Goal: Navigation & Orientation: Find specific page/section

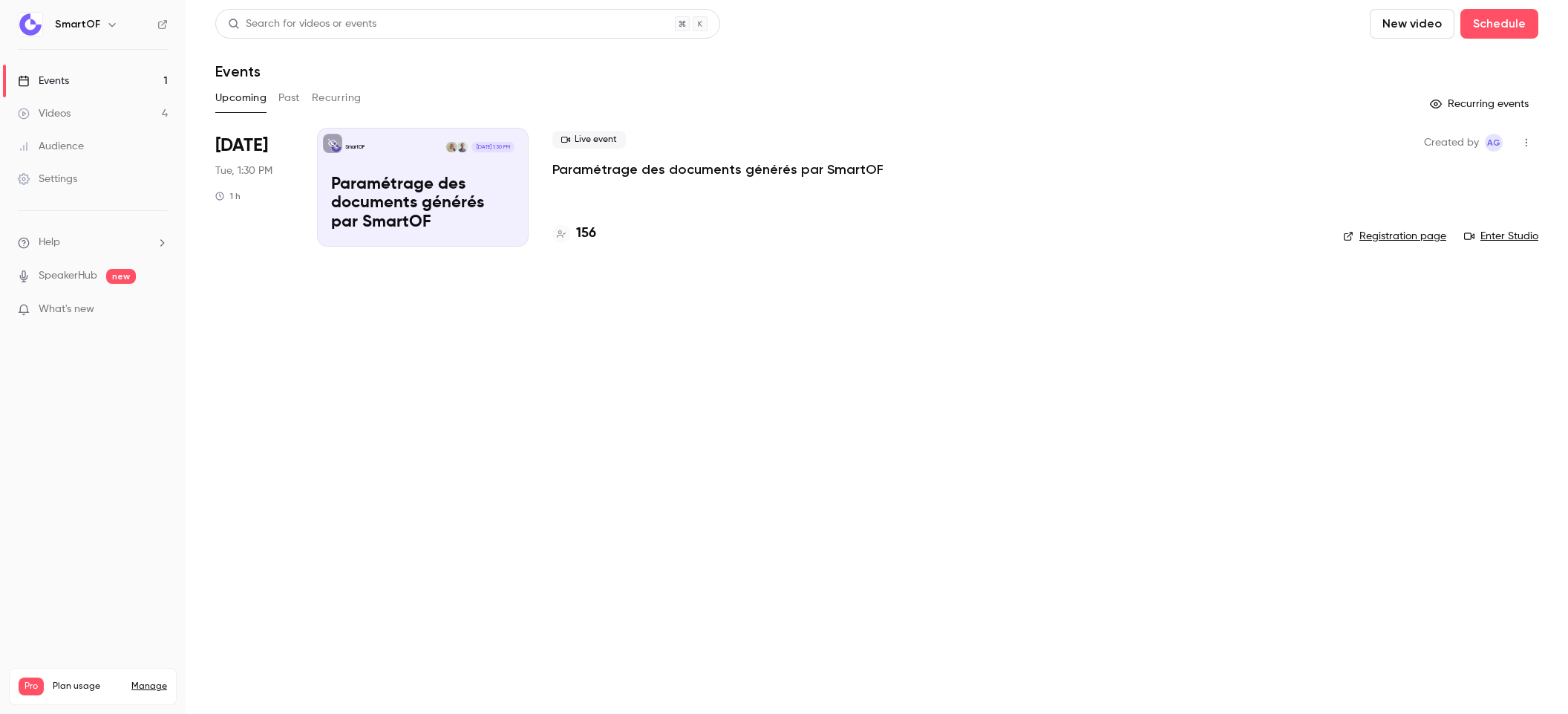
click at [714, 168] on p "Paramétrage des documents générés par SmartOF" at bounding box center [718, 169] width 331 height 18
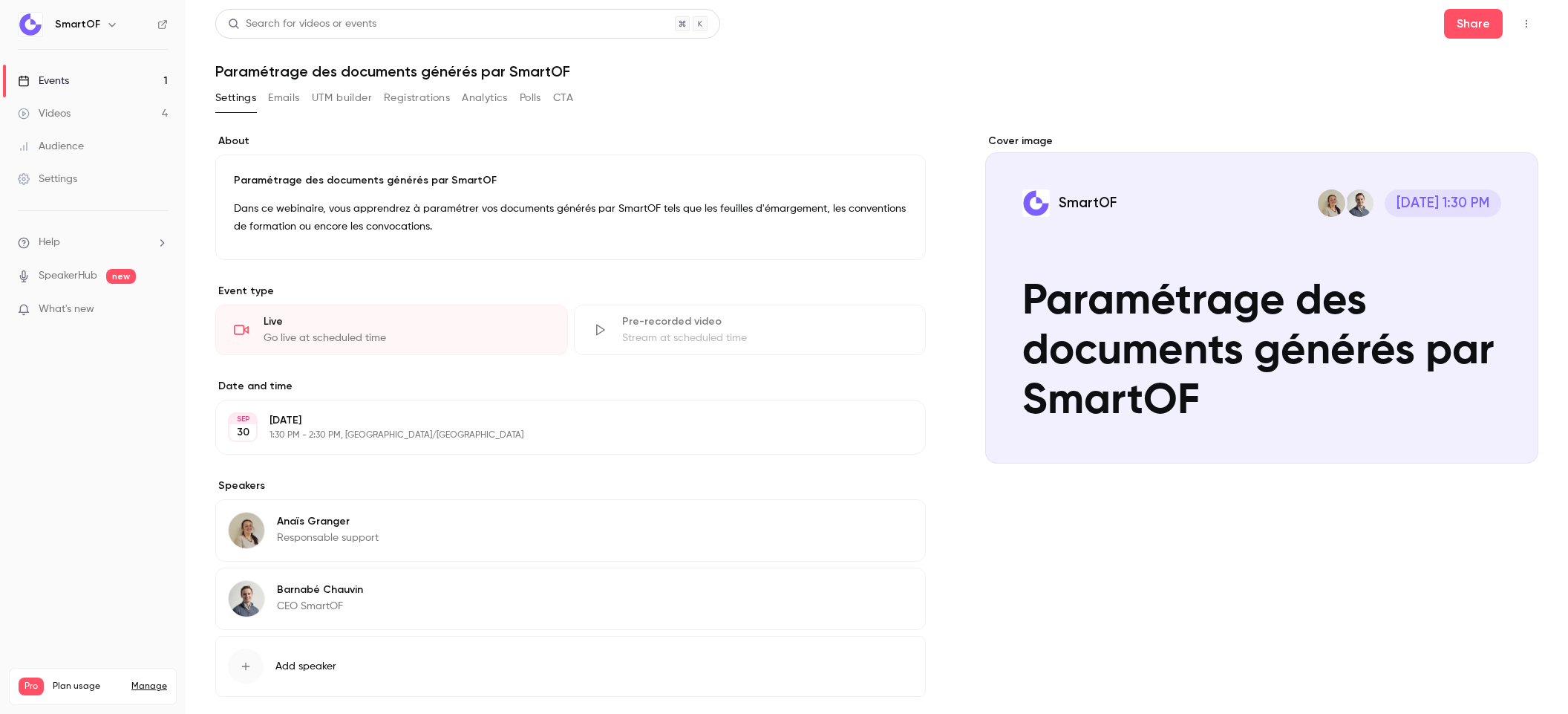
click at [1521, 19] on icon "button" at bounding box center [1526, 24] width 12 height 10
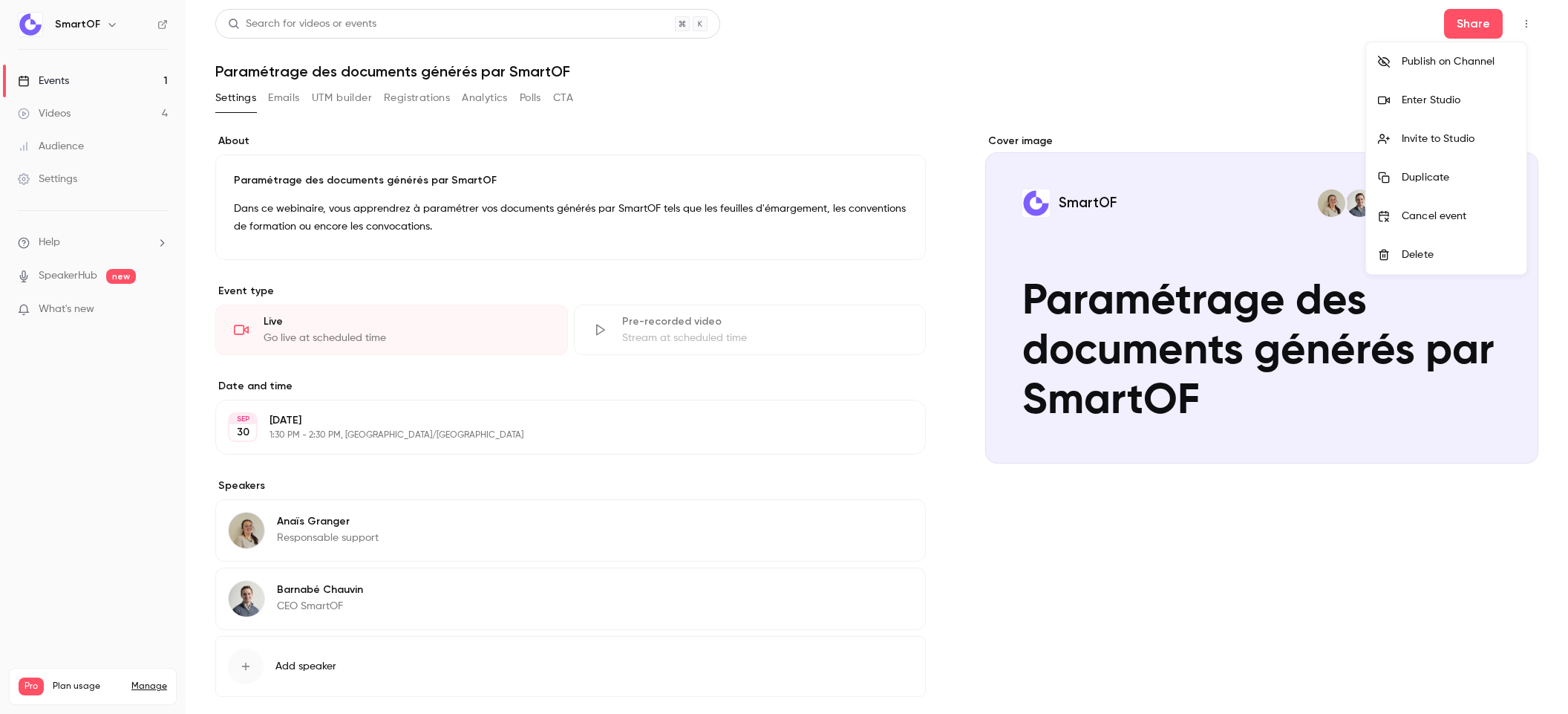
click at [1470, 102] on div "Enter Studio" at bounding box center [1457, 100] width 113 height 15
